Goal: Task Accomplishment & Management: Complete application form

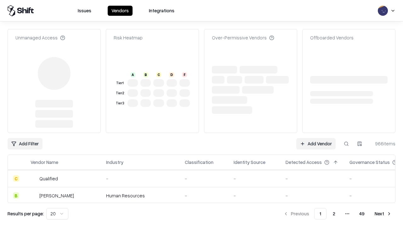
click at [316, 138] on link "Add Vendor" at bounding box center [315, 143] width 39 height 11
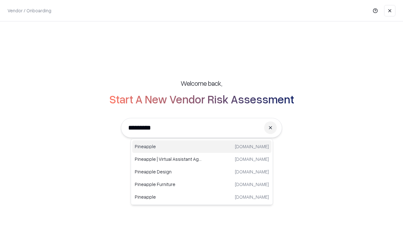
click at [202, 146] on div "Pineapple [DOMAIN_NAME]" at bounding box center [201, 146] width 139 height 13
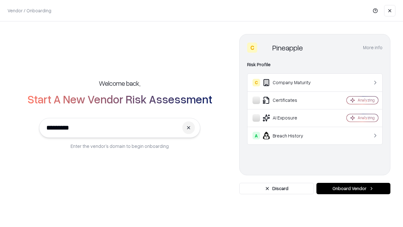
type input "*********"
click at [353, 188] on button "Onboard Vendor" at bounding box center [353, 188] width 74 height 11
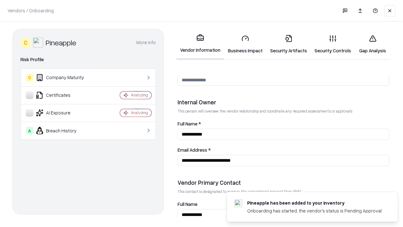
scroll to position [326, 0]
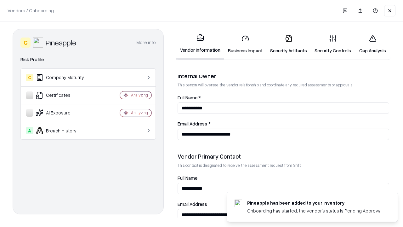
click at [245, 44] on link "Business Impact" at bounding box center [245, 44] width 42 height 29
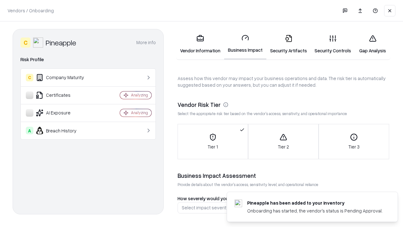
click at [372, 44] on link "Gap Analysis" at bounding box center [373, 44] width 36 height 29
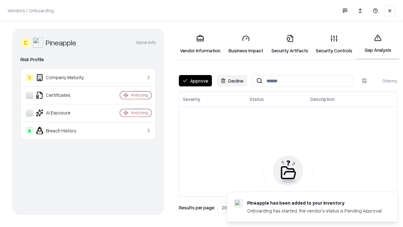
click at [195, 81] on button "Approve" at bounding box center [195, 80] width 33 height 11
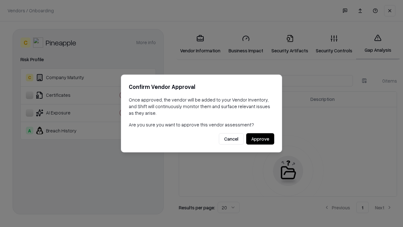
click at [260, 138] on button "Approve" at bounding box center [260, 138] width 28 height 11
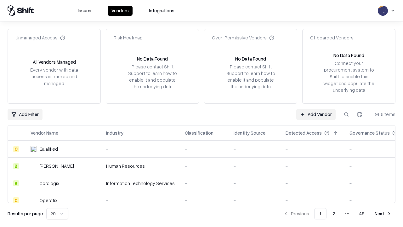
type input "*********"
click at [316, 114] on link "Add Vendor" at bounding box center [315, 114] width 39 height 11
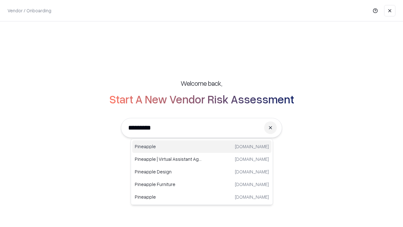
click at [202, 146] on div "Pineapple [DOMAIN_NAME]" at bounding box center [201, 146] width 139 height 13
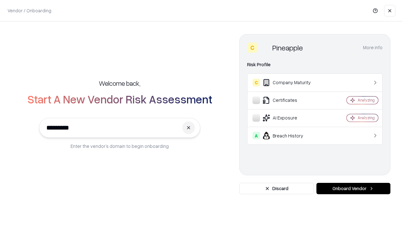
type input "*********"
click at [353, 188] on button "Onboard Vendor" at bounding box center [353, 188] width 74 height 11
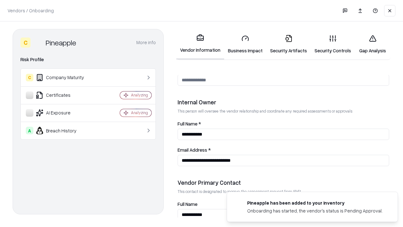
scroll to position [326, 0]
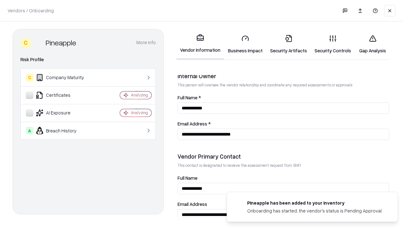
click at [372, 44] on link "Gap Analysis" at bounding box center [373, 44] width 36 height 29
